Goal: Navigation & Orientation: Go to known website

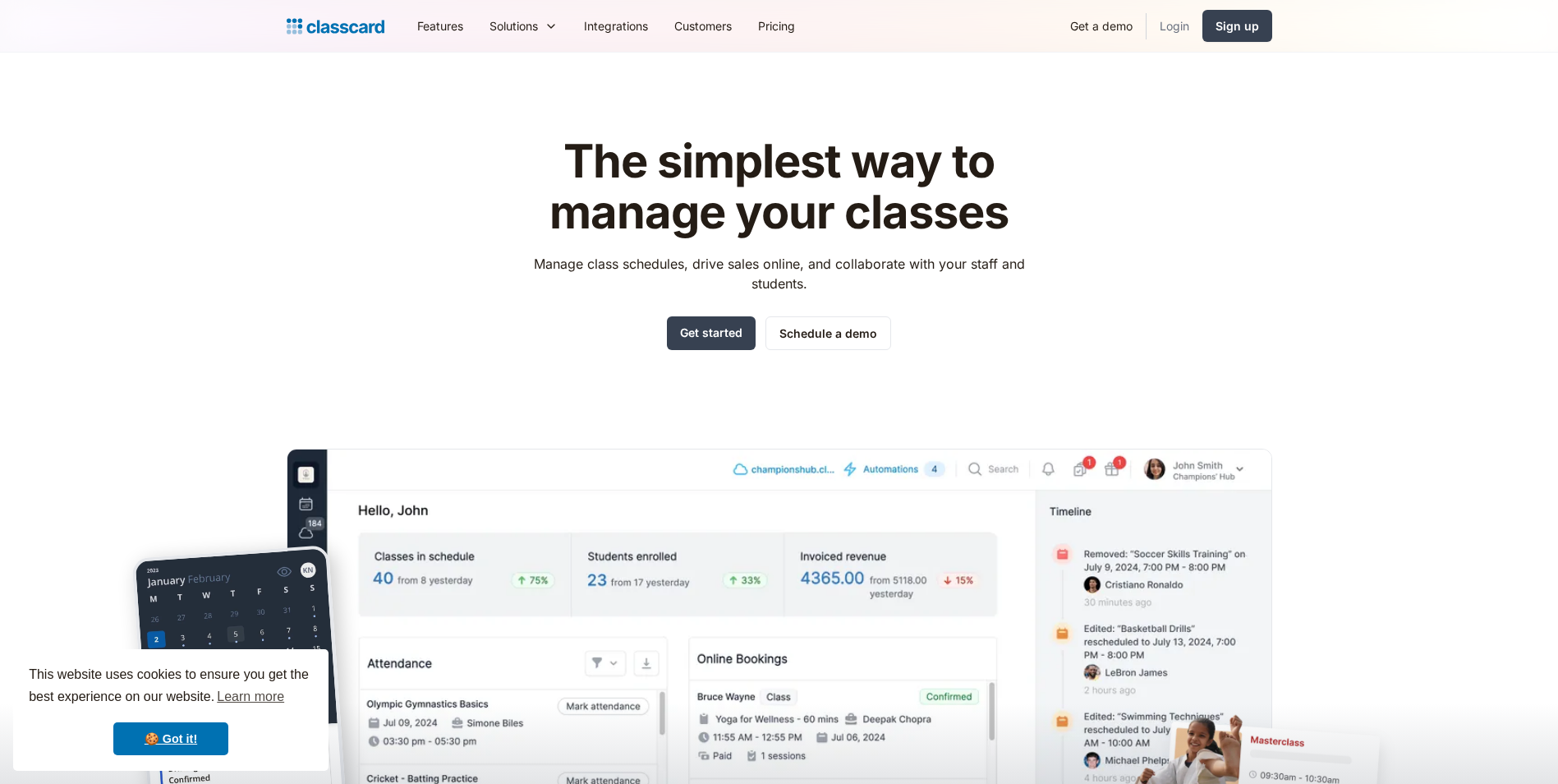
click at [1186, 16] on link "Login" at bounding box center [1175, 26] width 56 height 37
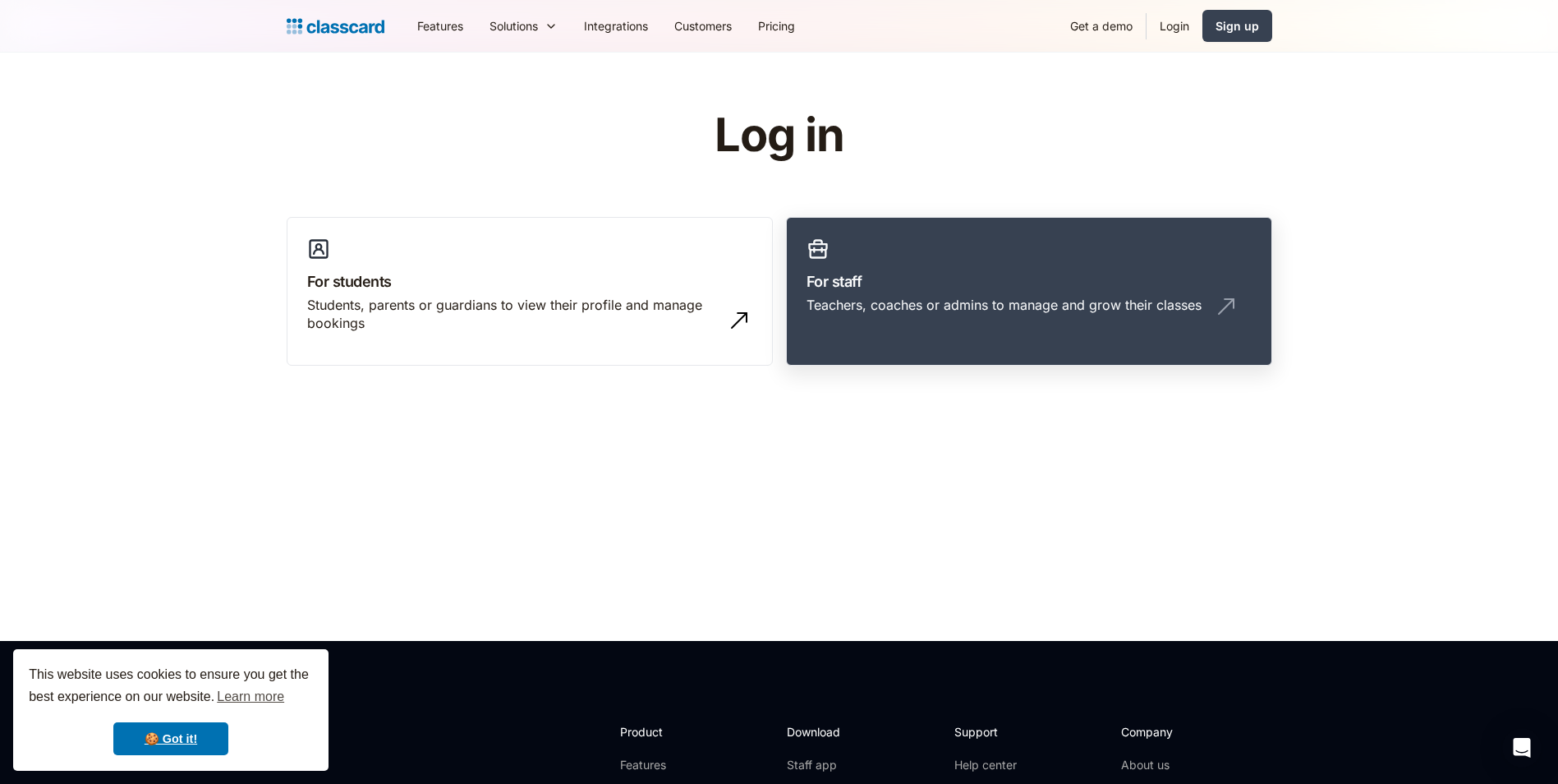
click at [949, 328] on link "For staff Teachers, coaches or admins to manage and grow their classes" at bounding box center [1029, 291] width 486 height 149
